Goal: Task Accomplishment & Management: Manage account settings

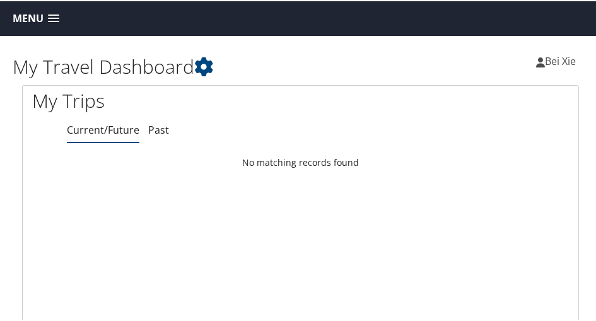
click at [47, 23] on link "Menu" at bounding box center [35, 17] width 59 height 21
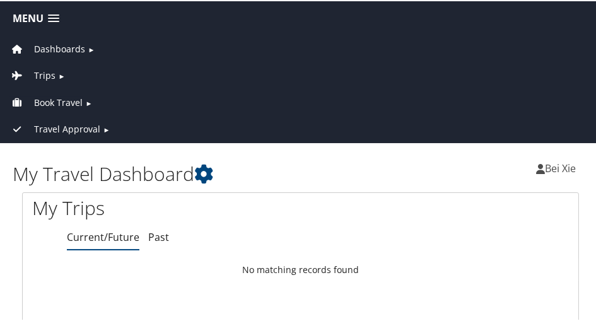
click at [62, 100] on span "Book Travel" at bounding box center [58, 102] width 49 height 14
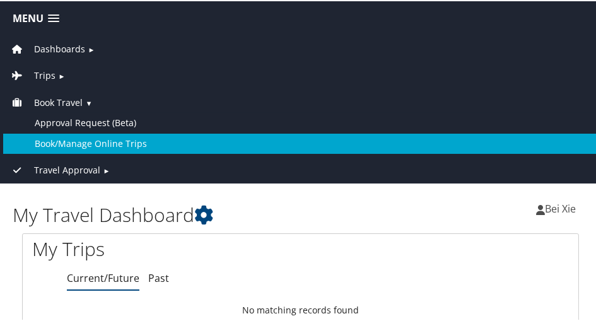
click at [87, 137] on link "Book/Manage Online Trips" at bounding box center [300, 142] width 595 height 20
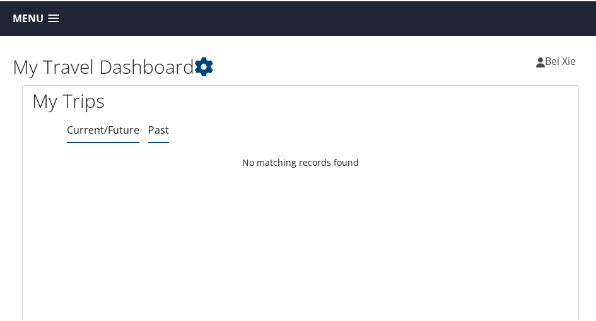
click at [149, 131] on link "Past" at bounding box center [158, 129] width 21 height 14
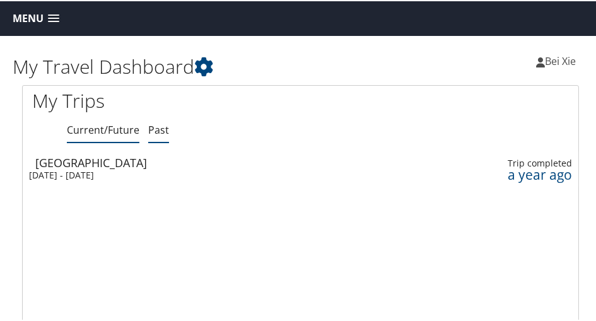
click at [119, 131] on link "Current/Future" at bounding box center [103, 129] width 73 height 14
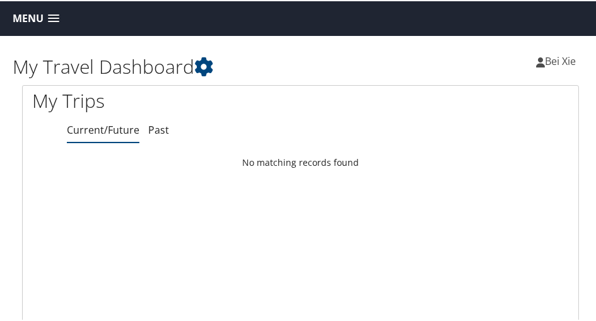
click at [33, 21] on span "Menu" at bounding box center [28, 17] width 31 height 12
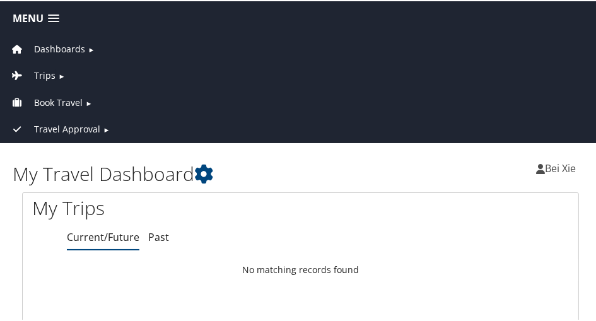
click at [43, 71] on span "Trips" at bounding box center [44, 75] width 21 height 14
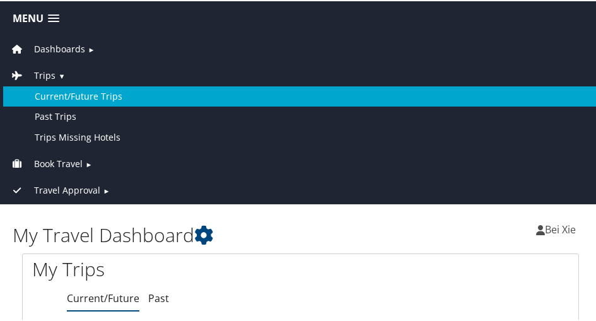
click at [59, 90] on link "Current/Future Trips" at bounding box center [300, 95] width 595 height 20
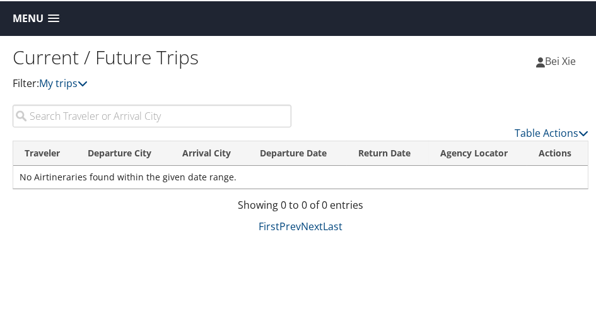
click at [37, 20] on span "Menu" at bounding box center [28, 17] width 31 height 12
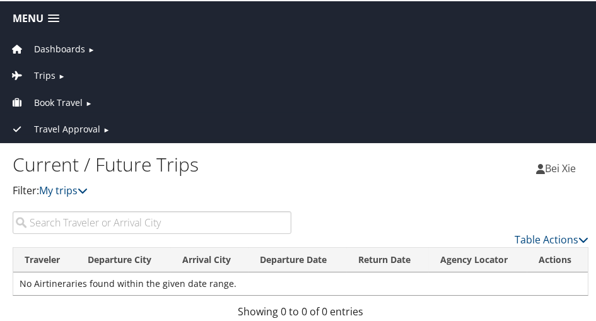
click at [50, 127] on span "Travel Approval" at bounding box center [67, 128] width 66 height 14
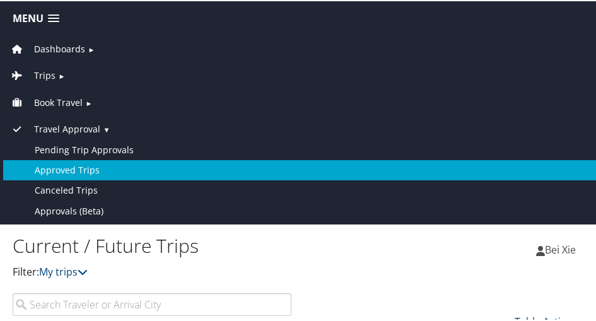
click at [56, 163] on link "Approved Trips" at bounding box center [300, 169] width 595 height 20
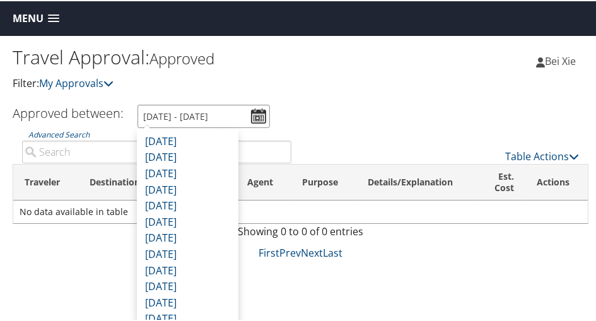
click at [197, 118] on input "[DATE] - [DATE]" at bounding box center [204, 114] width 132 height 23
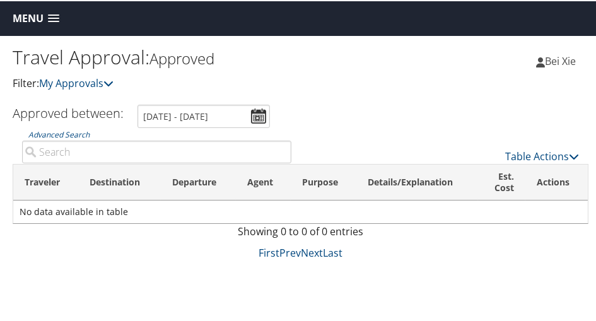
click at [298, 95] on div "Travel Approval: Approved Filter: My Approvals" at bounding box center [157, 72] width 288 height 62
click at [35, 19] on span "Menu" at bounding box center [28, 17] width 31 height 12
click at [33, 25] on link "Menu" at bounding box center [35, 17] width 59 height 21
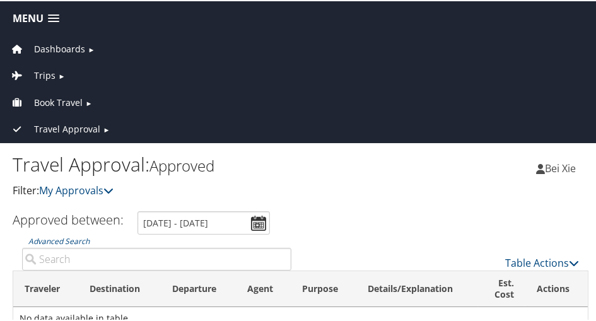
click at [48, 71] on span "Trips" at bounding box center [44, 75] width 21 height 14
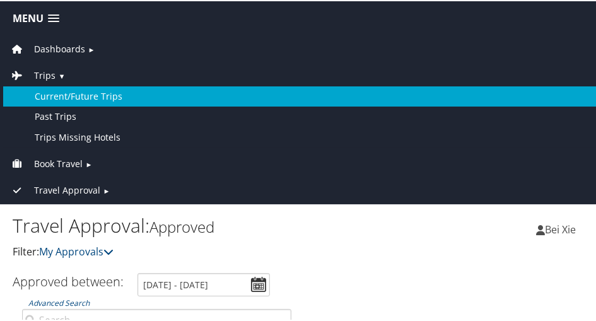
click at [50, 90] on link "Current/Future Trips" at bounding box center [300, 95] width 595 height 20
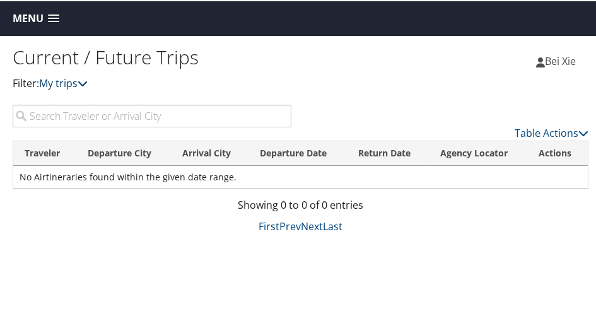
click at [57, 80] on link "My trips" at bounding box center [63, 82] width 49 height 14
click at [57, 19] on span at bounding box center [53, 17] width 11 height 9
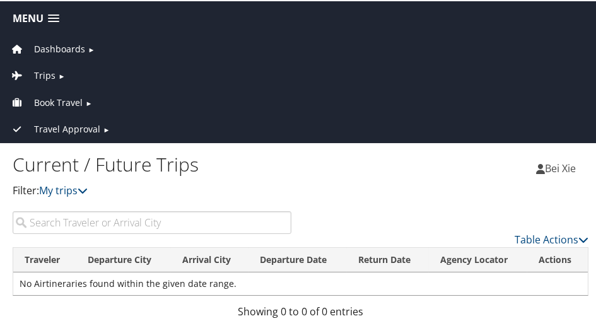
click at [70, 49] on span "Dashboards" at bounding box center [59, 48] width 51 height 14
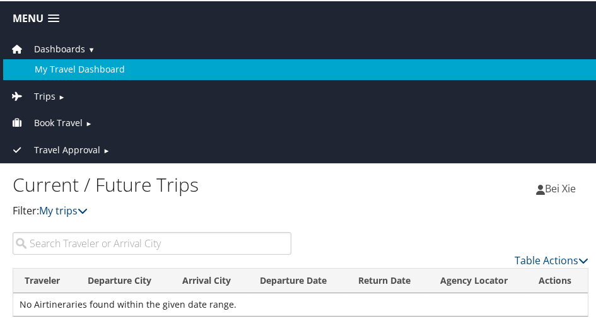
click at [71, 66] on link "My Travel Dashboard" at bounding box center [300, 68] width 595 height 20
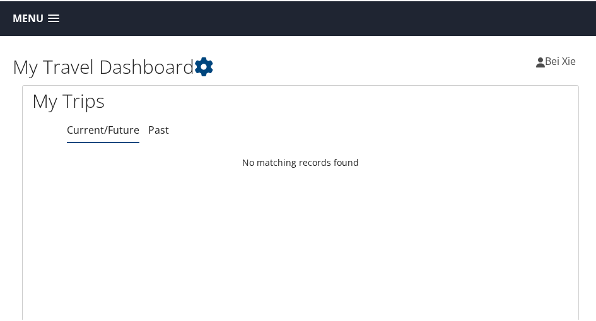
click at [39, 20] on span "Menu" at bounding box center [28, 17] width 31 height 12
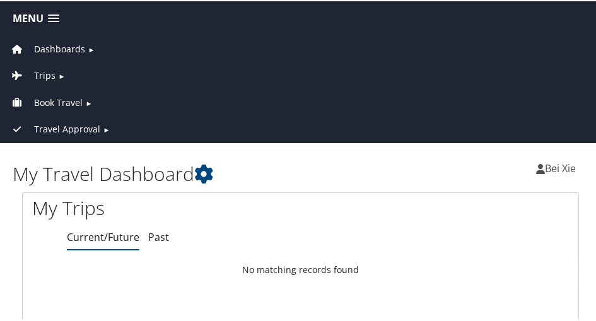
click at [57, 98] on span "Book Travel" at bounding box center [58, 102] width 49 height 14
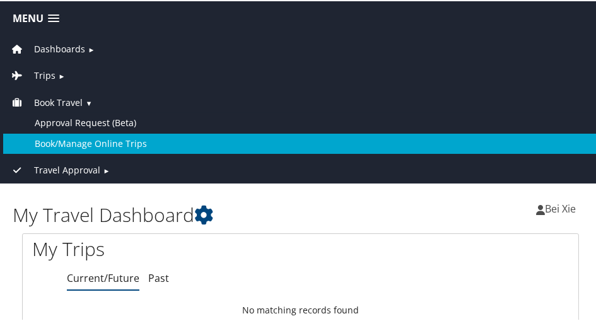
click at [59, 141] on link "Book/Manage Online Trips" at bounding box center [300, 142] width 595 height 20
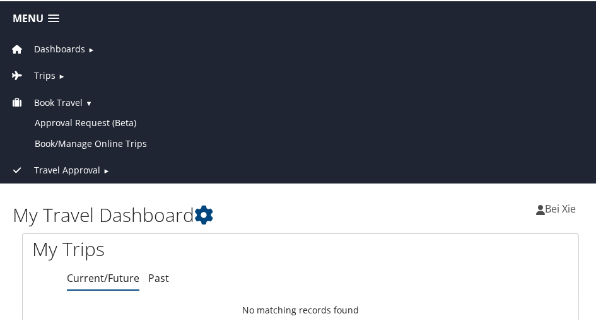
click at [37, 13] on span "Menu" at bounding box center [28, 17] width 31 height 12
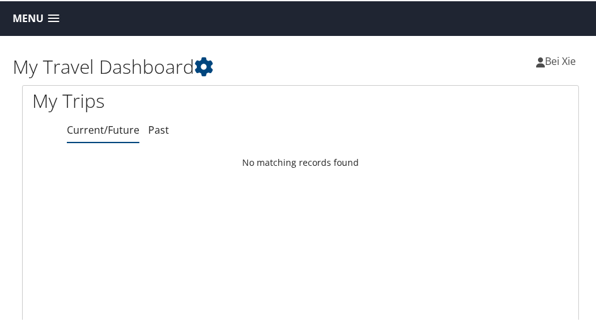
click at [549, 62] on span "Bei Xie" at bounding box center [560, 60] width 31 height 14
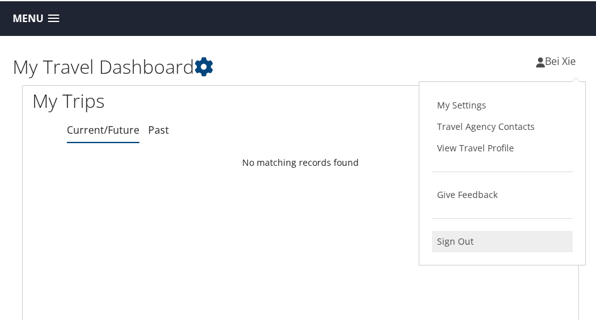
click at [454, 242] on link "Sign Out" at bounding box center [502, 240] width 141 height 21
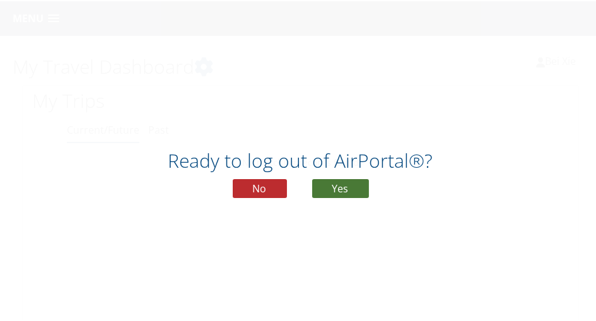
click at [328, 190] on button "Yes" at bounding box center [340, 187] width 57 height 19
